Goal: Check status

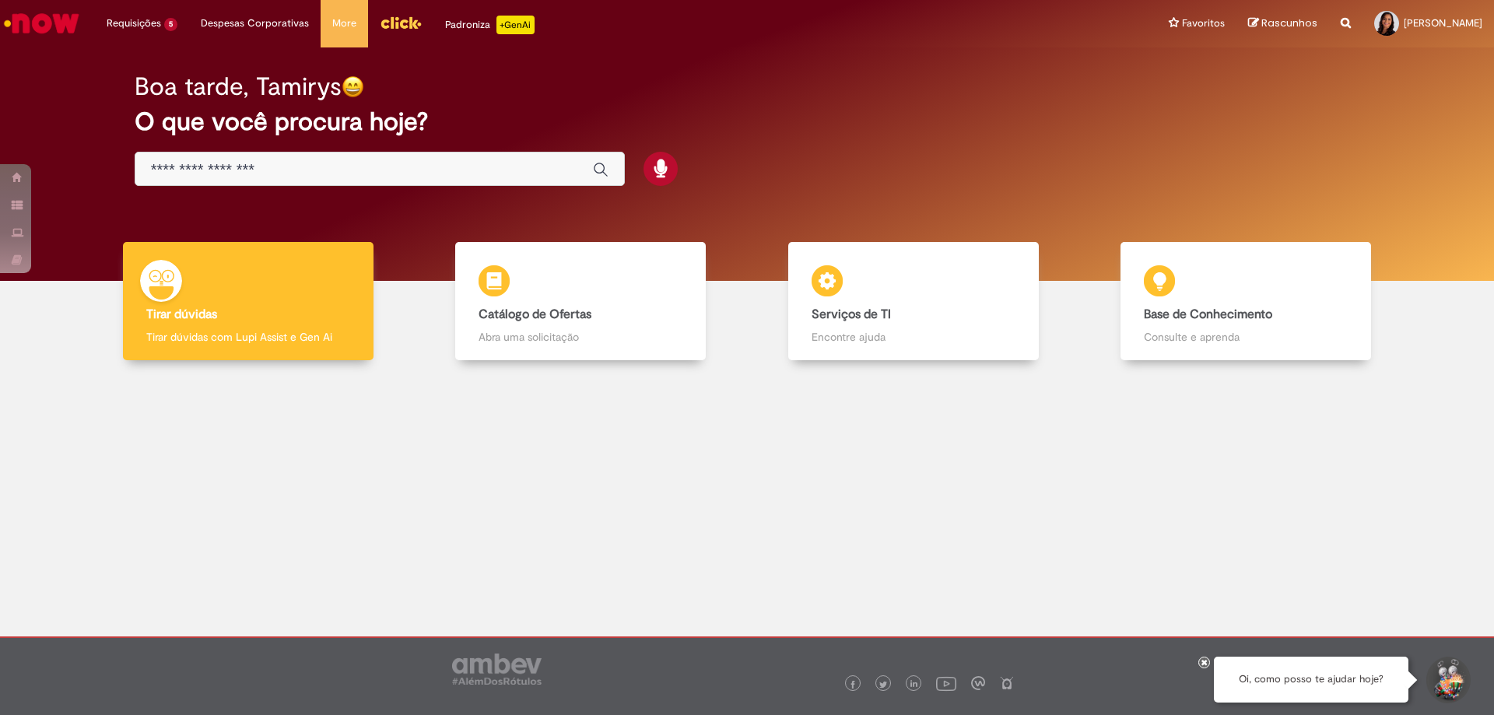
click at [62, 15] on img "Ir para a Homepage" at bounding box center [42, 23] width 80 height 31
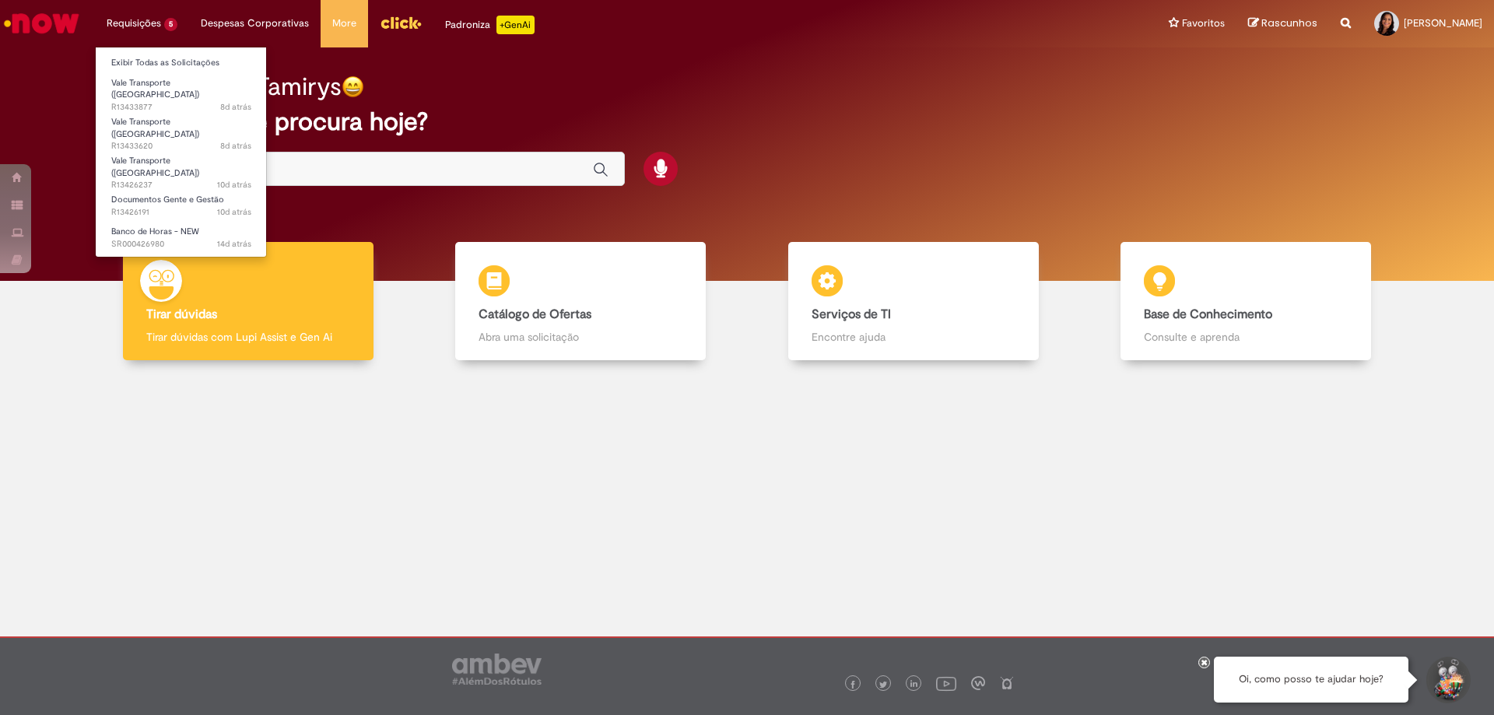
click at [159, 34] on li "Requisições 5 Exibir Todas as Solicitações Vale Transporte (VT) 8d atrás 8 dias…" at bounding box center [142, 23] width 94 height 47
click at [160, 88] on span "Vale Transporte ([GEOGRAPHIC_DATA])" at bounding box center [155, 89] width 88 height 24
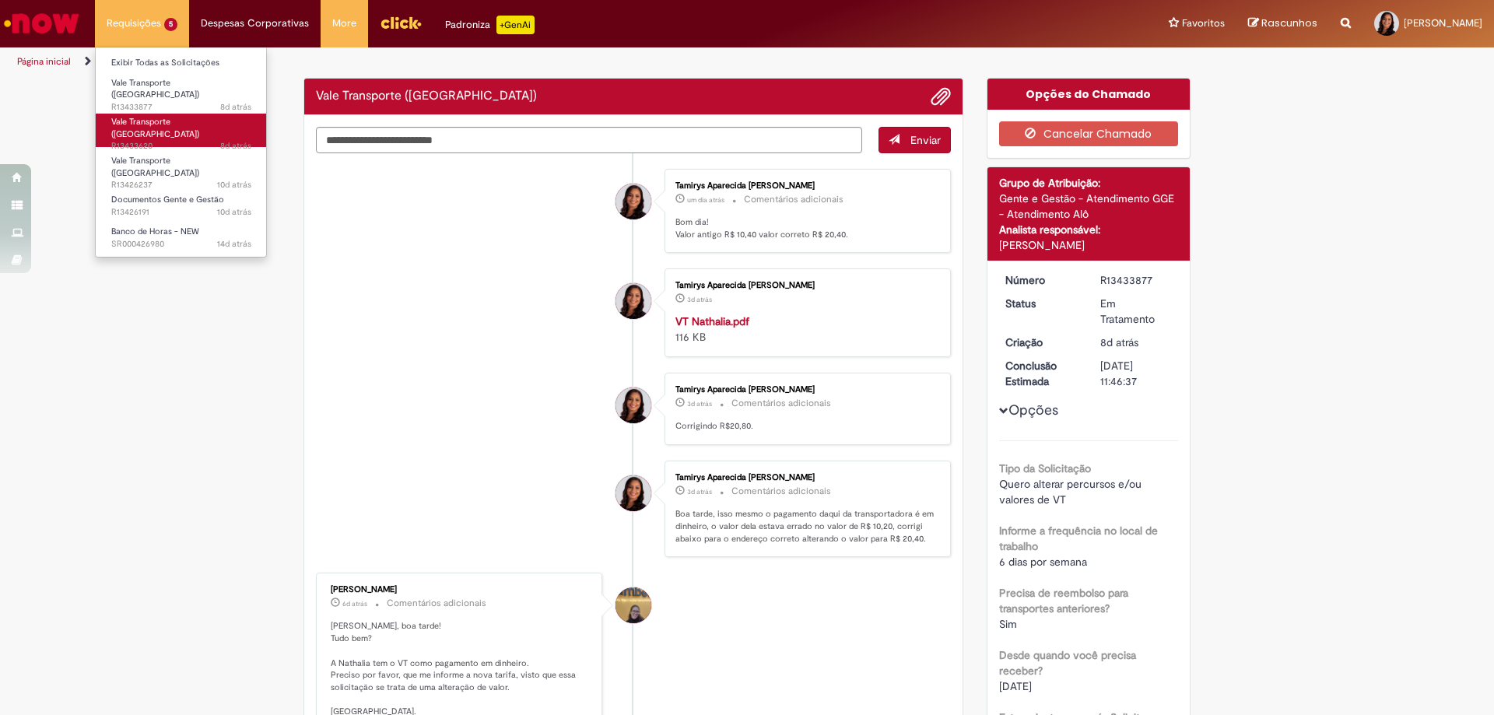
click at [164, 116] on span "Vale Transporte ([GEOGRAPHIC_DATA])" at bounding box center [155, 128] width 88 height 24
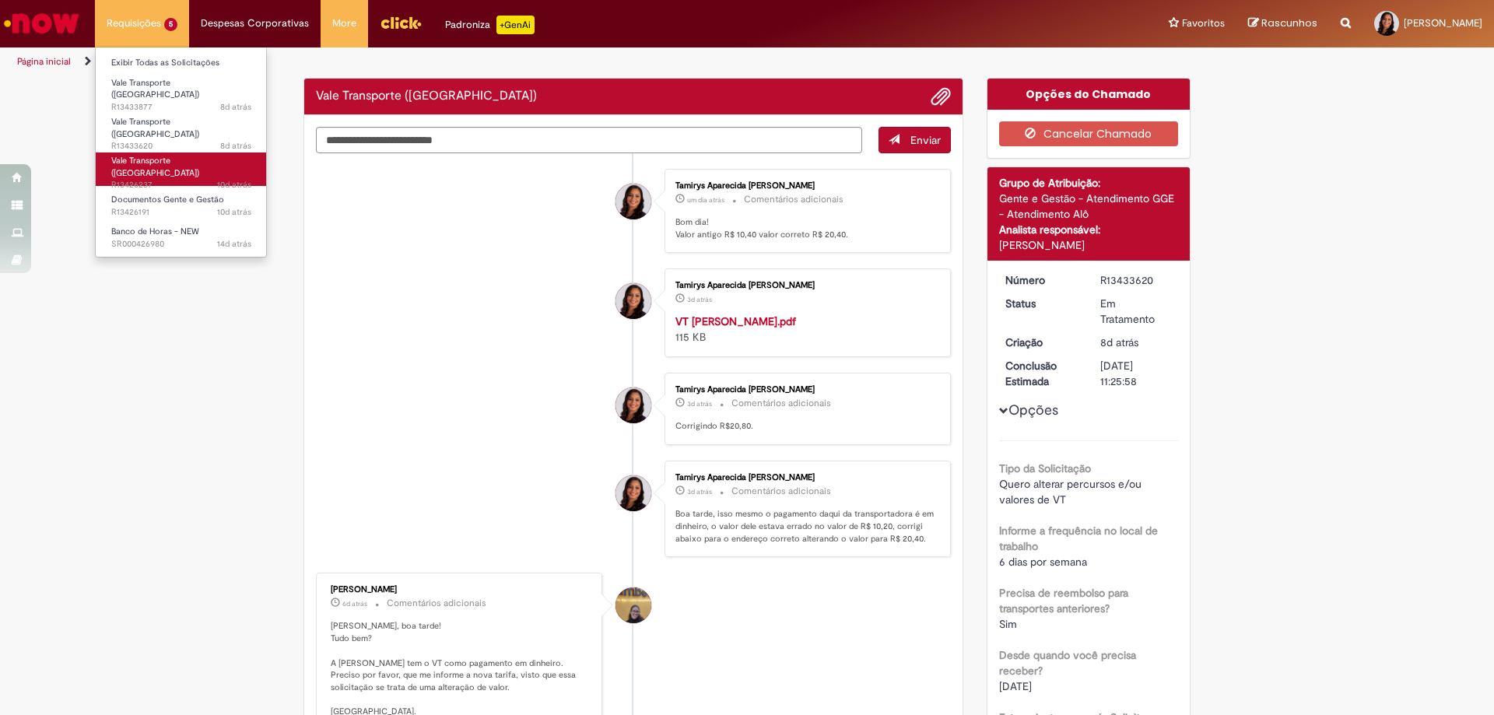
click at [174, 155] on span "Vale Transporte ([GEOGRAPHIC_DATA])" at bounding box center [155, 167] width 88 height 24
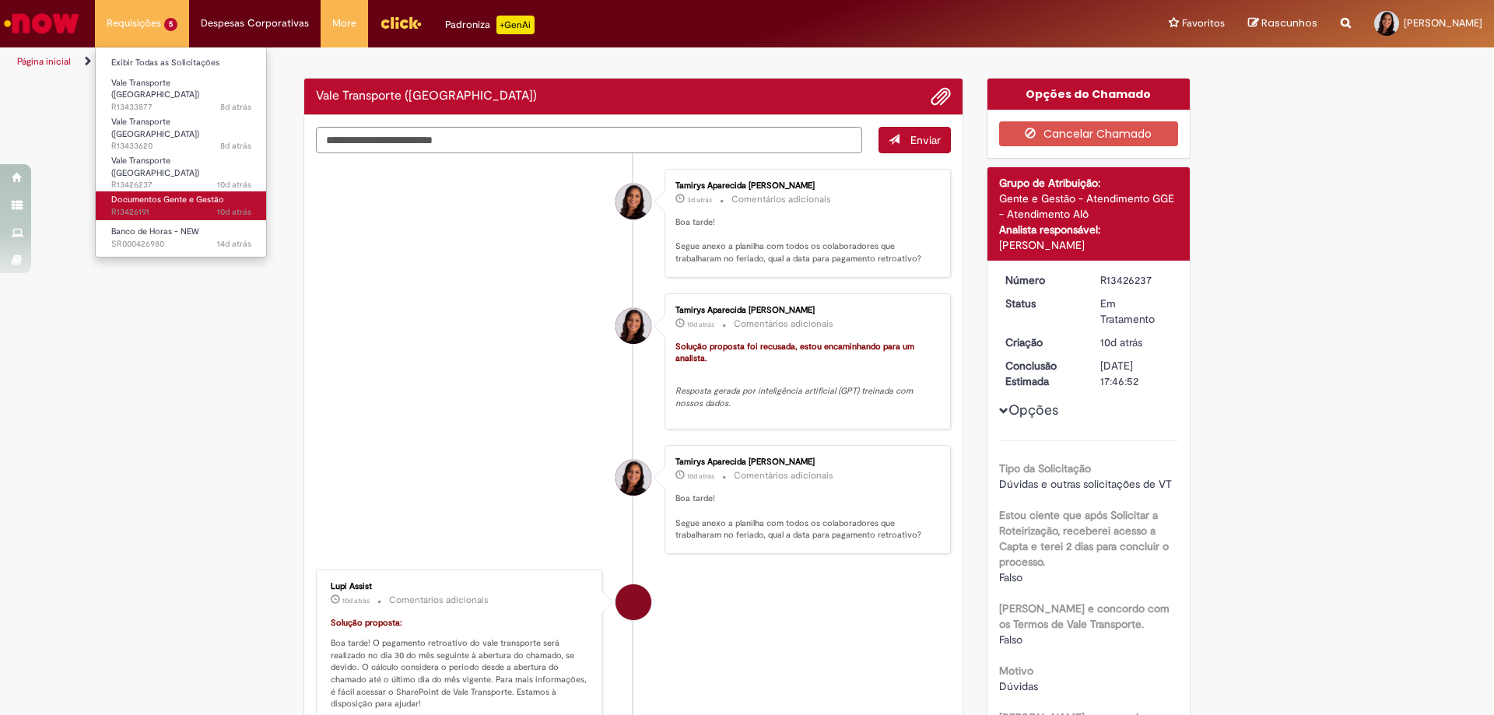
click at [177, 194] on span "Documentos Gente e Gestão" at bounding box center [167, 200] width 113 height 12
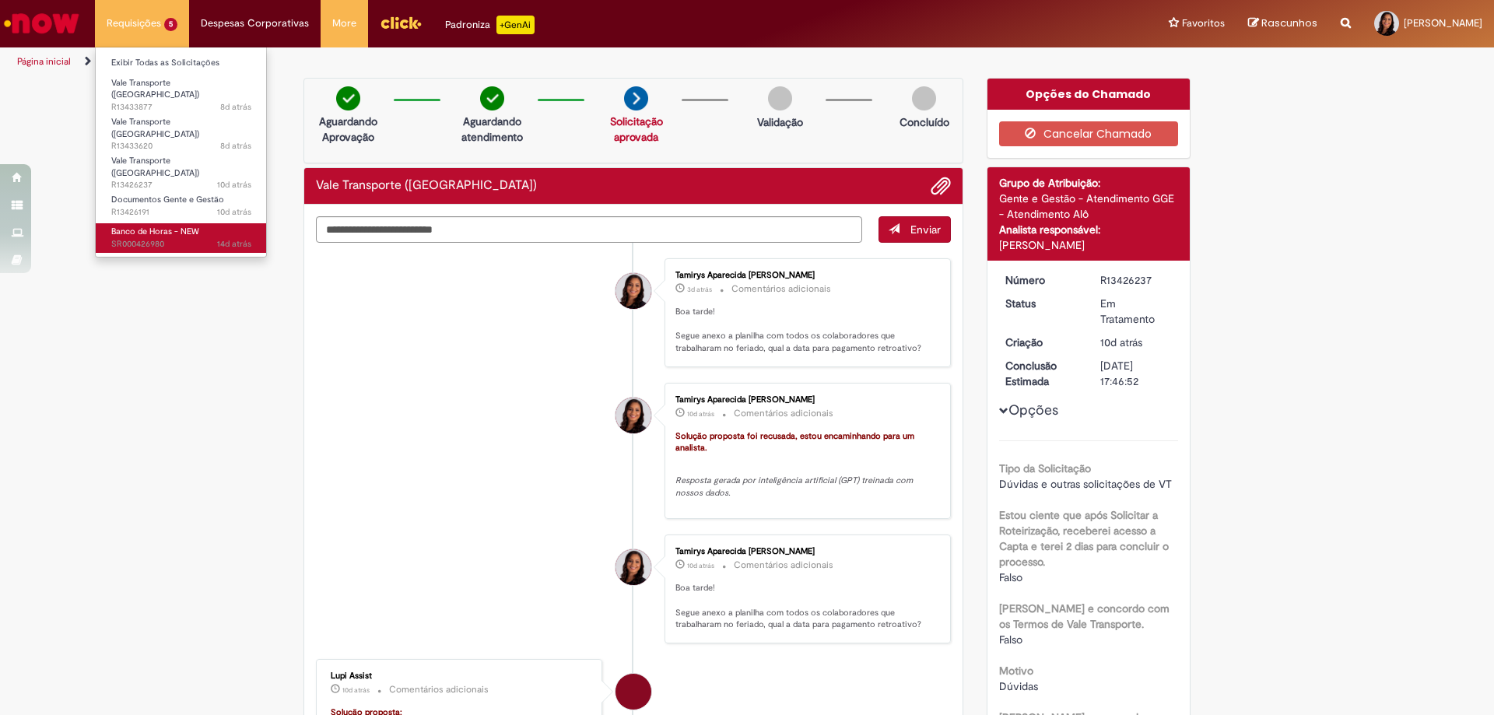
click at [157, 226] on span "Banco de Horas - NEW" at bounding box center [155, 232] width 88 height 12
